Goal: Use online tool/utility: Use online tool/utility

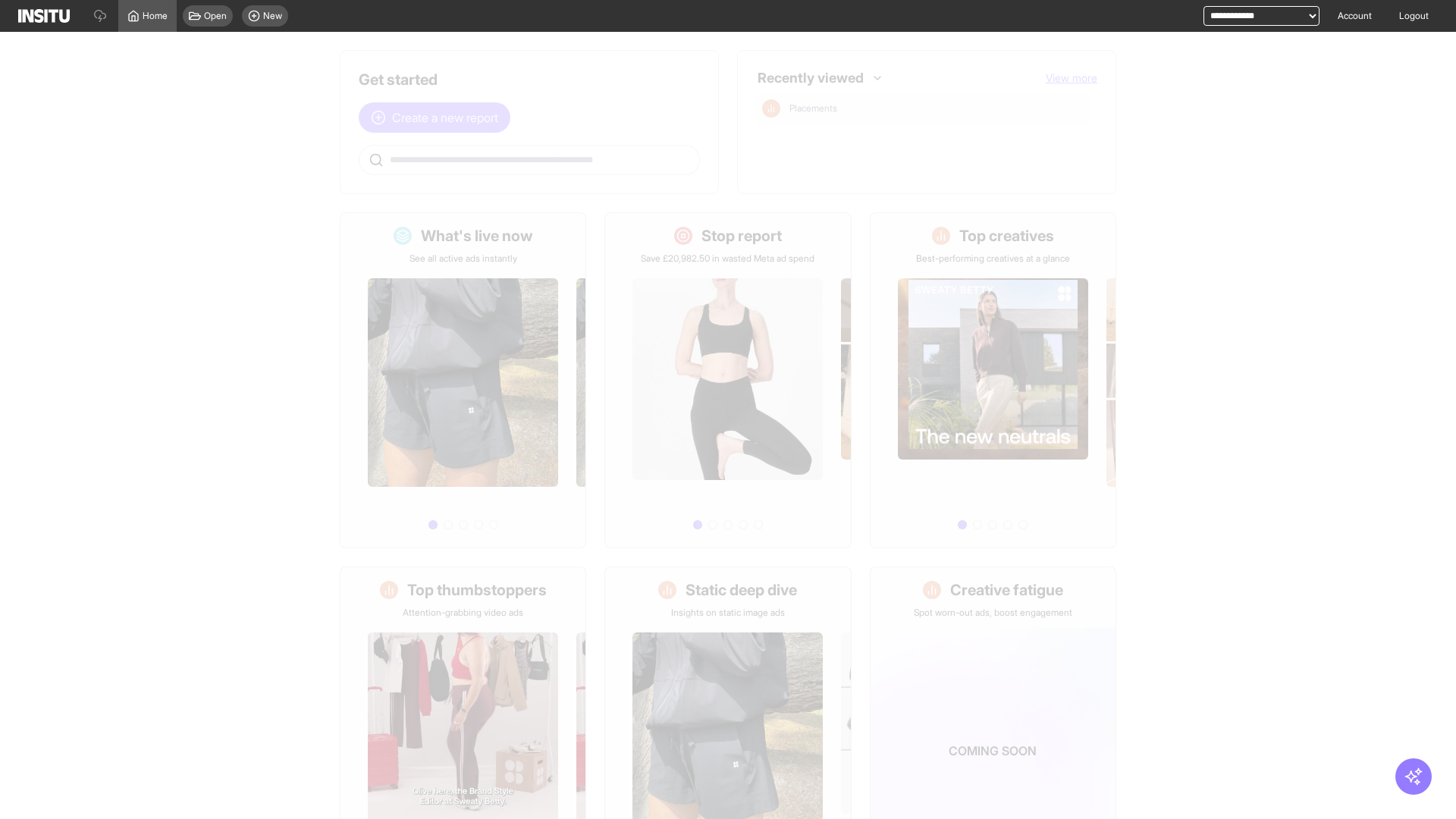
click at [438, 117] on span "Create a new report" at bounding box center [445, 117] width 106 height 19
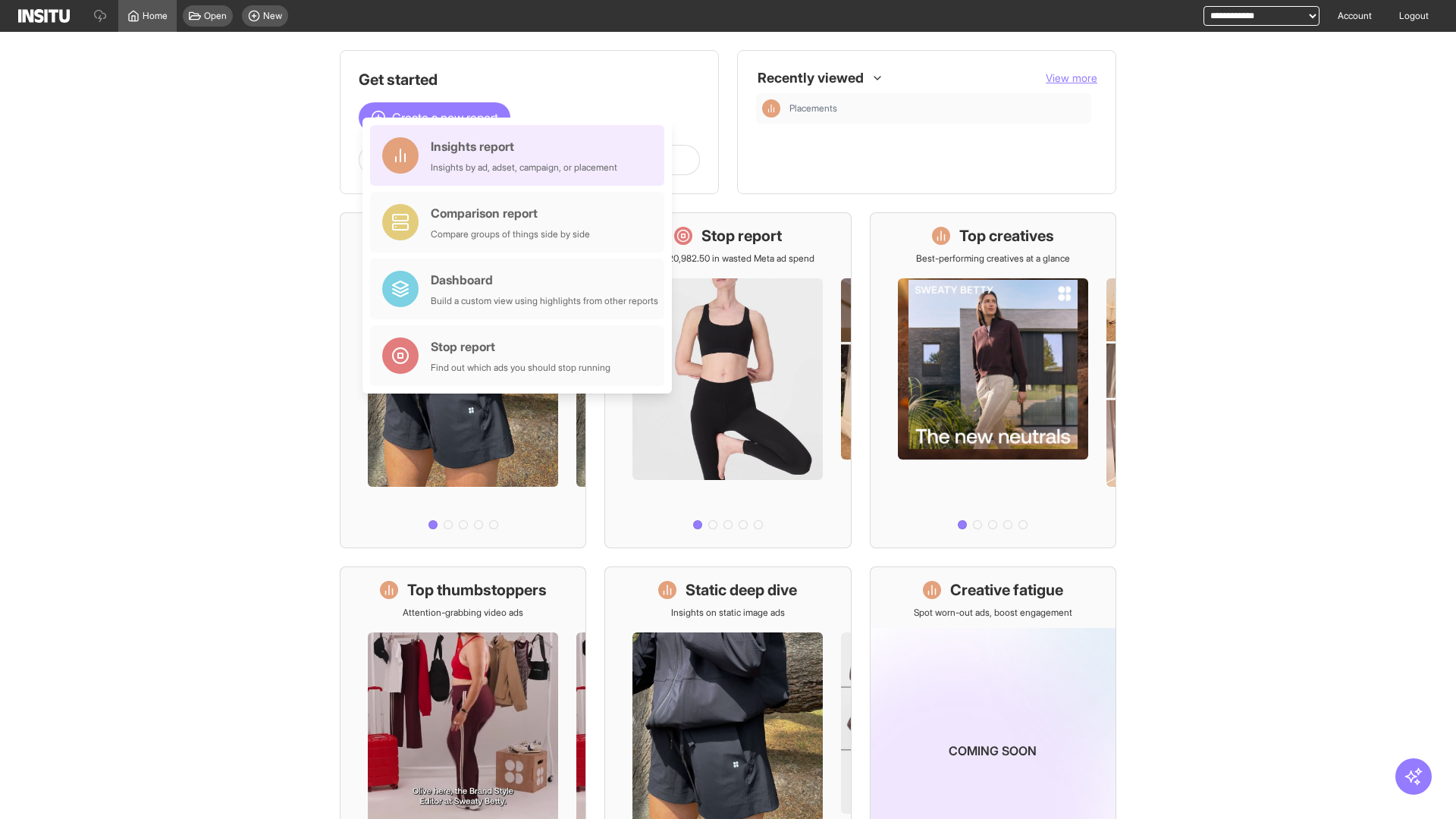
click at [521, 155] on div "Insights report Insights by ad, adset, campaign, or placement" at bounding box center [524, 155] width 187 height 36
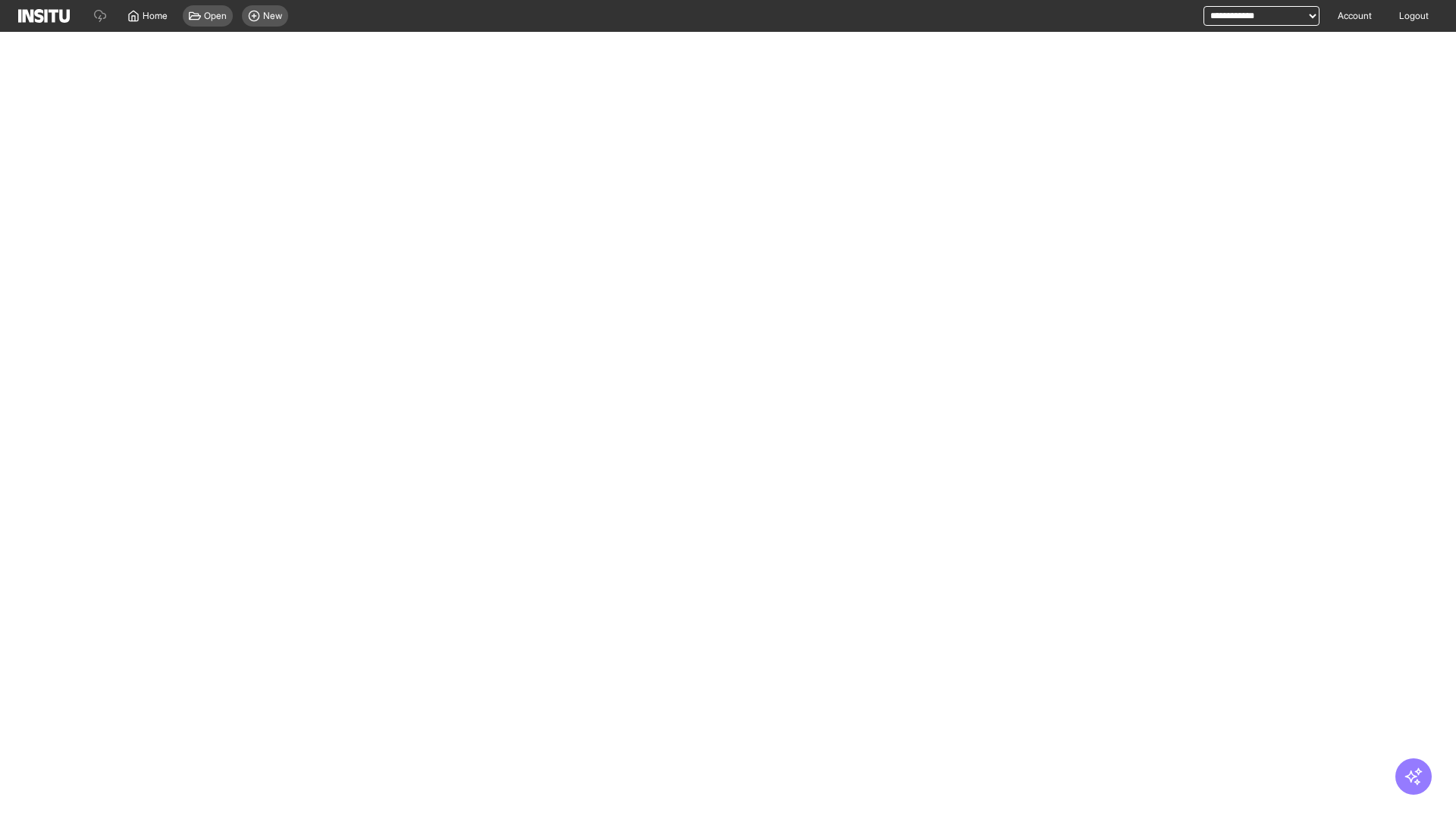
select select "**"
